Goal: Navigation & Orientation: Understand site structure

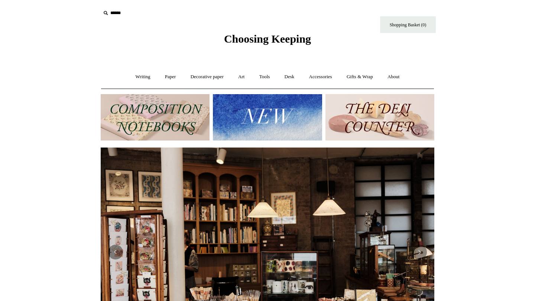
click at [150, 122] on img at bounding box center [155, 117] width 109 height 46
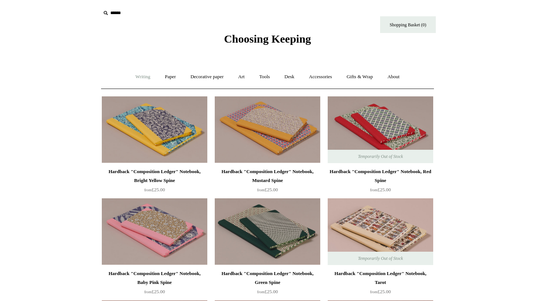
click at [140, 77] on link "Writing +" at bounding box center [143, 77] width 28 height 20
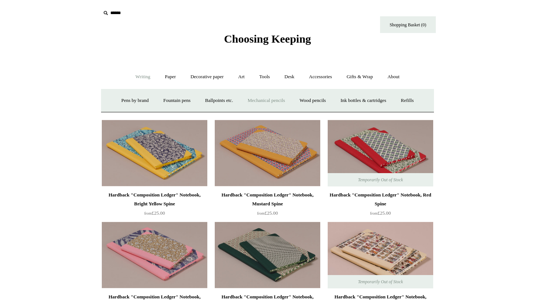
click at [272, 96] on link "Mechanical pencils +" at bounding box center [266, 101] width 51 height 20
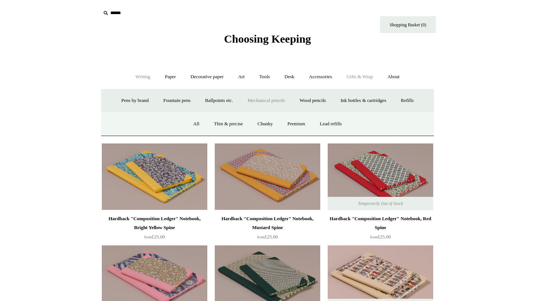
click at [363, 74] on link "Gifts & Wrap +" at bounding box center [360, 77] width 40 height 20
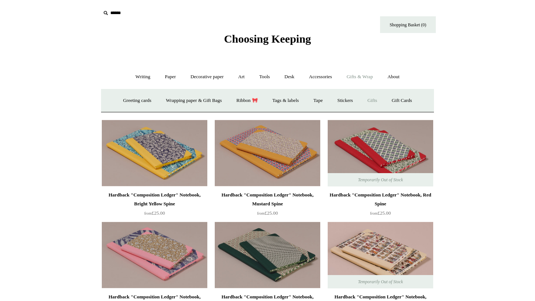
click at [379, 100] on link "Gifts +" at bounding box center [371, 101] width 23 height 20
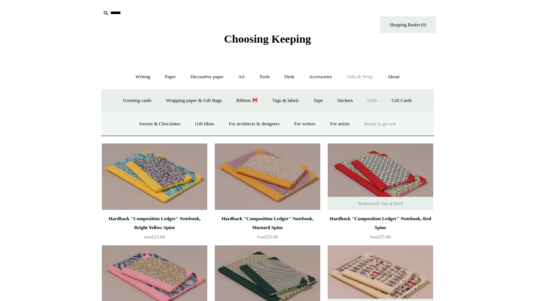
click at [395, 121] on link "Ready to go sets" at bounding box center [379, 124] width 45 height 20
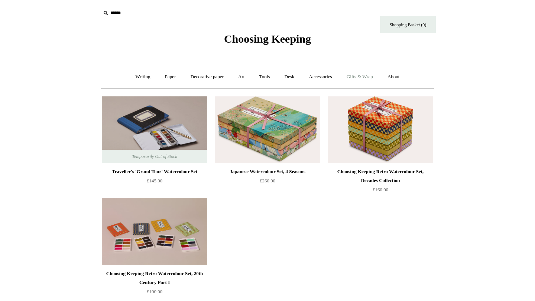
click at [349, 78] on link "Gifts & Wrap +" at bounding box center [360, 77] width 40 height 20
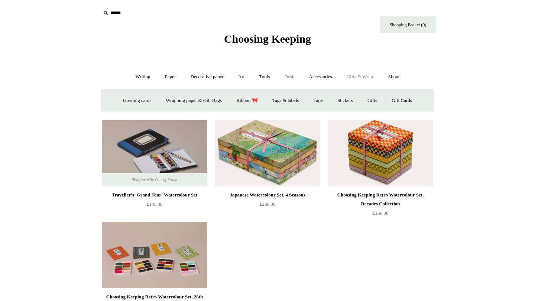
click at [288, 76] on link "Desk +" at bounding box center [289, 77] width 23 height 20
click at [292, 100] on link "Desk Accessories" at bounding box center [298, 101] width 47 height 20
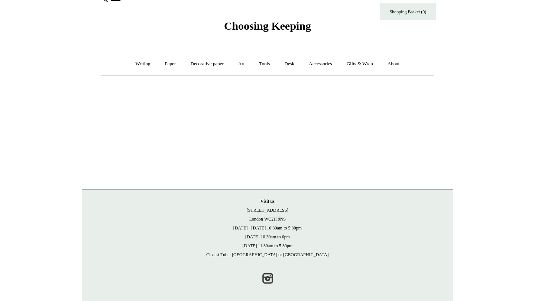
scroll to position [17, 0]
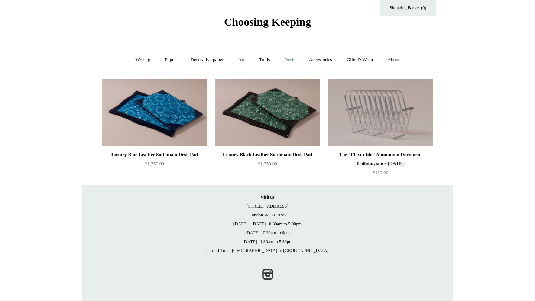
click at [291, 62] on link "Desk +" at bounding box center [289, 60] width 23 height 20
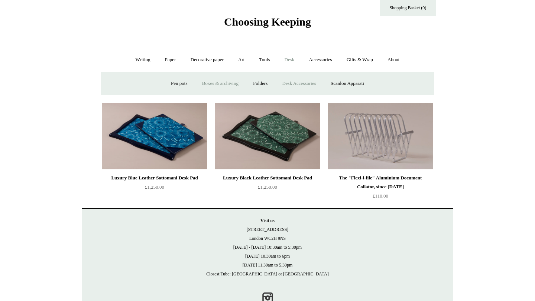
click at [206, 86] on link "Boxes & archiving" at bounding box center [220, 84] width 50 height 20
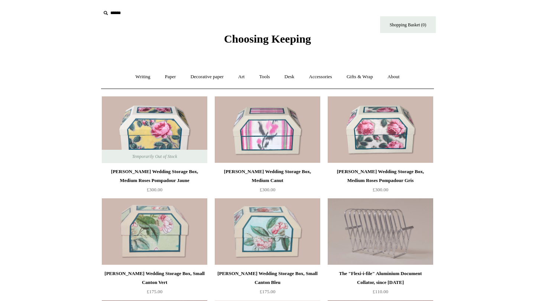
click at [257, 19] on div "Choosing Keeping" at bounding box center [267, 23] width 371 height 46
click at [255, 39] on span "Choosing Keeping" at bounding box center [267, 39] width 87 height 12
